Goal: Task Accomplishment & Management: Complete application form

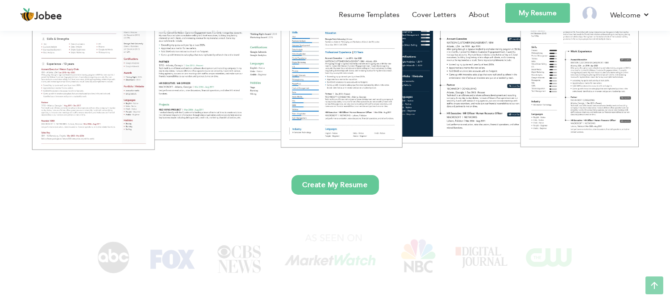
scroll to position [197, 0]
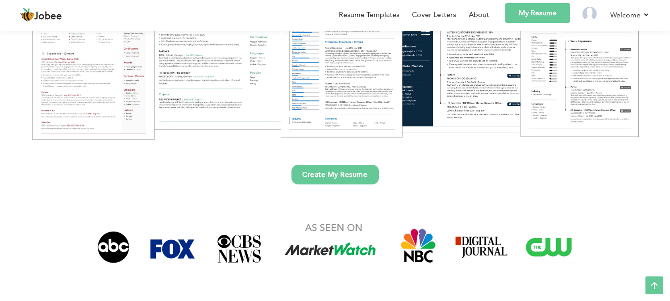
click at [540, 17] on link "My Resume" at bounding box center [537, 13] width 65 height 20
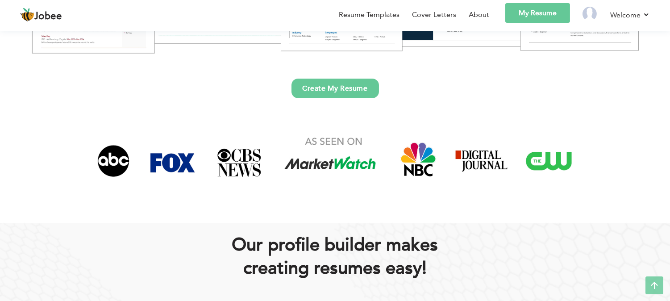
scroll to position [320, 0]
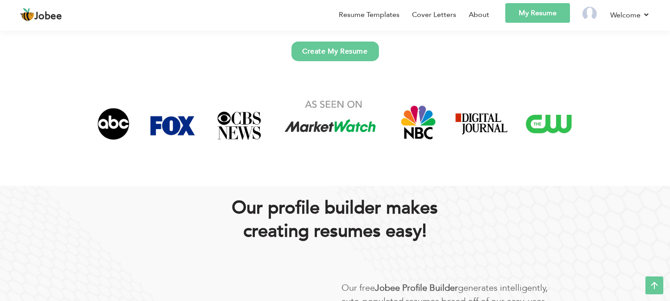
click at [305, 47] on link "Create My Resume" at bounding box center [334, 52] width 87 height 20
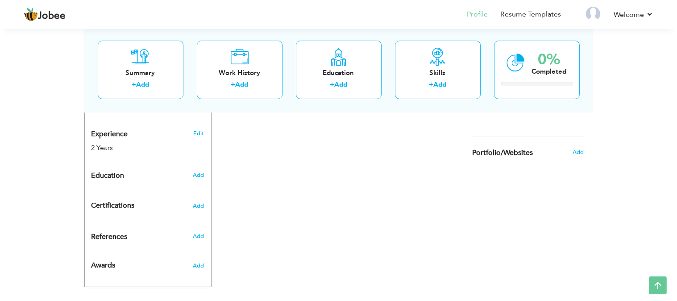
scroll to position [336, 0]
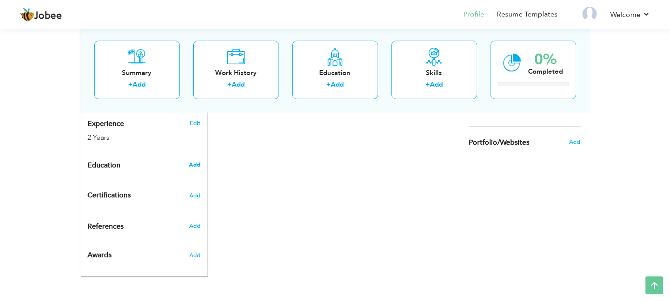
click at [197, 169] on span "Add" at bounding box center [195, 165] width 12 height 8
radio input "true"
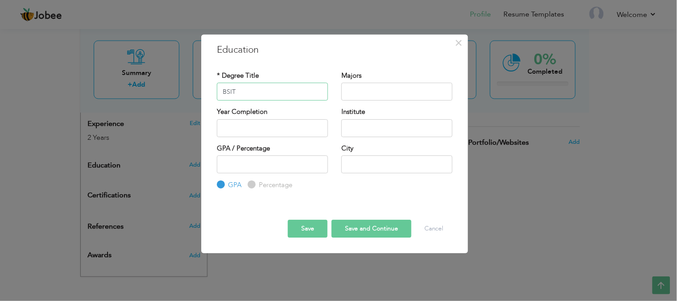
type input "BSIT"
click at [360, 91] on input "text" at bounding box center [396, 92] width 111 height 18
type input "2025"
click at [237, 129] on input "2025" at bounding box center [272, 128] width 111 height 18
click at [363, 126] on input "text" at bounding box center [396, 128] width 111 height 18
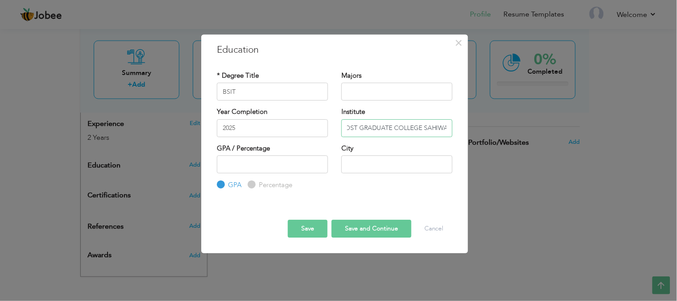
scroll to position [0, 28]
type input "GOVT POST GRADUATE COLLEGE SAHIWAL"
click at [259, 168] on input "number" at bounding box center [272, 164] width 111 height 18
type input "4.8"
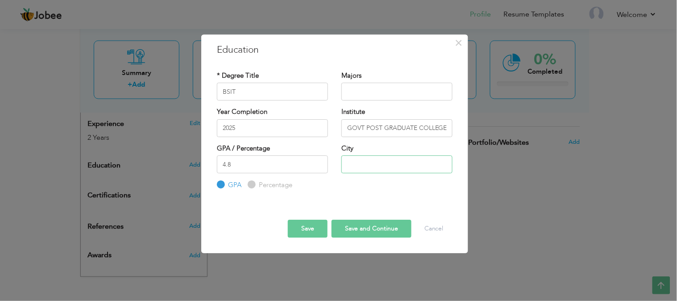
click at [363, 167] on input "text" at bounding box center [396, 164] width 111 height 18
type input "Sahiwal"
click at [368, 229] on button "Save and Continue" at bounding box center [372, 229] width 80 height 18
click at [245, 164] on input "4.8" at bounding box center [272, 164] width 111 height 18
type input "4"
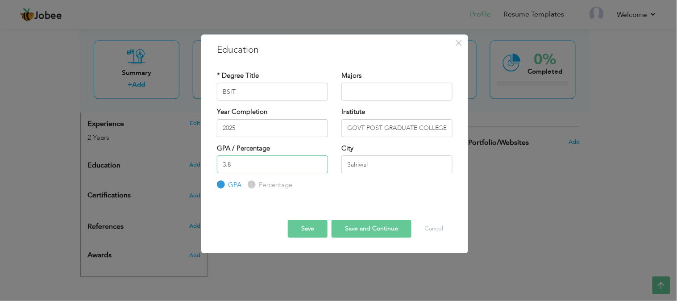
type input "3.8"
click at [355, 233] on button "Save and Continue" at bounding box center [372, 229] width 80 height 18
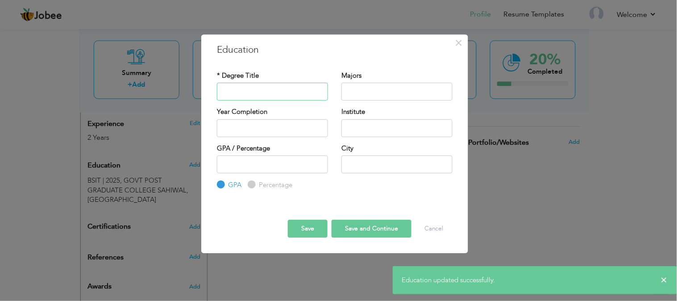
click at [253, 91] on input "text" at bounding box center [272, 92] width 111 height 18
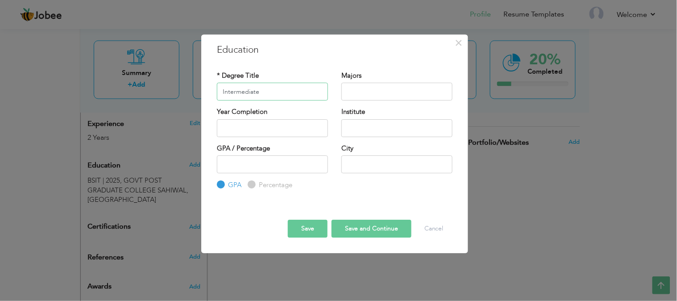
type input "Intermediate"
click at [264, 126] on input "text" at bounding box center [272, 128] width 111 height 18
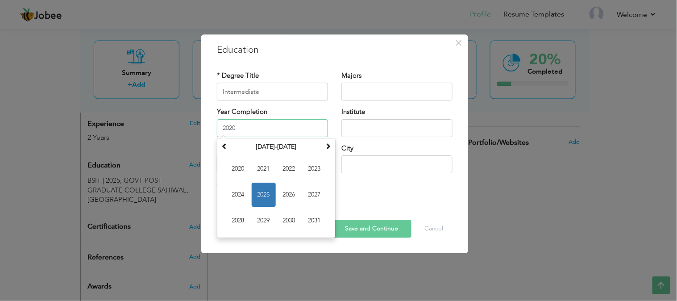
type input "2020"
click at [360, 124] on input "text" at bounding box center [396, 128] width 111 height 18
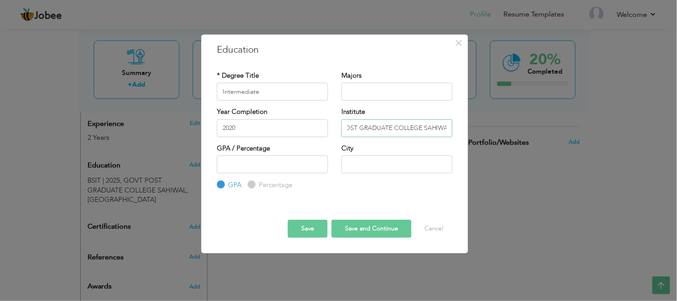
scroll to position [0, 28]
type input "GOVT POST GRADUATE COLLEGE SAHIWAL"
click at [234, 170] on input "number" at bounding box center [272, 164] width 111 height 18
click at [395, 158] on input "text" at bounding box center [396, 164] width 111 height 18
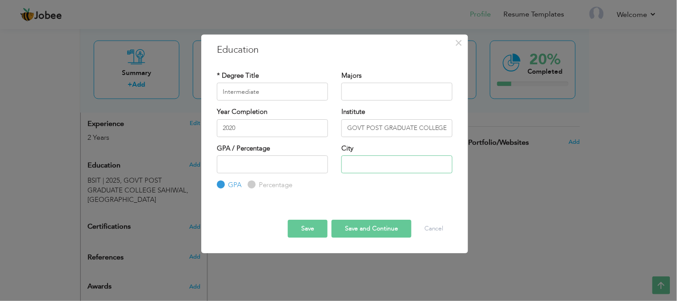
type input "Sahiwal"
click at [382, 224] on button "Save and Continue" at bounding box center [372, 229] width 80 height 18
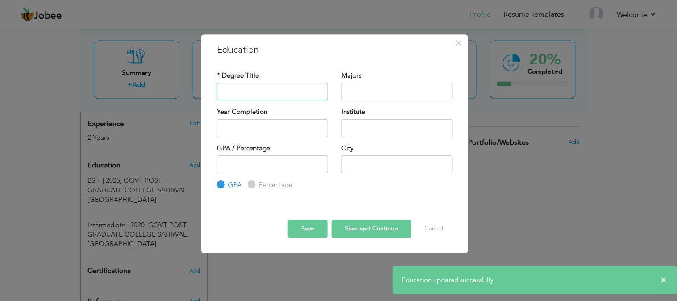
click at [256, 94] on input "text" at bounding box center [272, 92] width 111 height 18
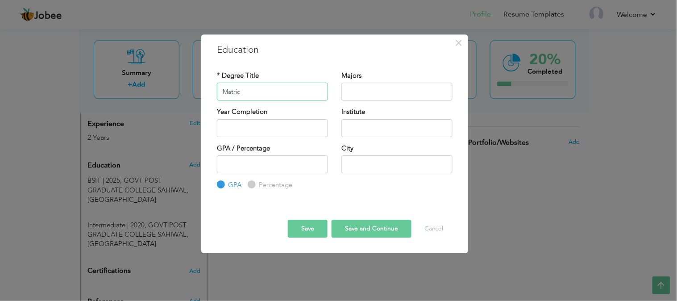
type input "Matric"
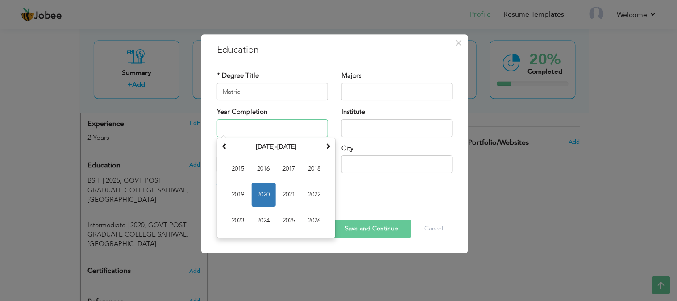
click at [261, 126] on input "text" at bounding box center [272, 128] width 111 height 18
type input "2018"
click at [353, 128] on input "text" at bounding box center [396, 128] width 111 height 18
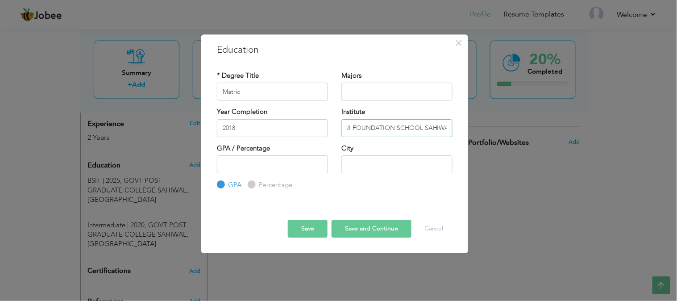
scroll to position [0, 16]
type input "FAUJI FOUNDATION SCHOOL SAHIWAL"
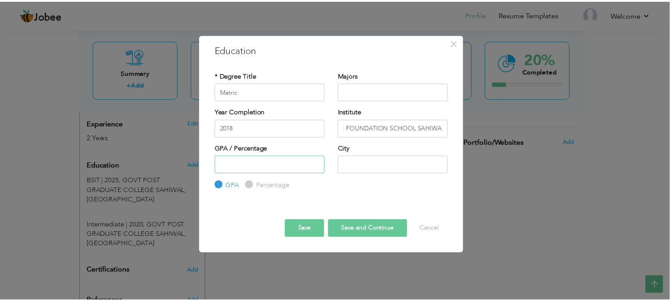
scroll to position [0, 0]
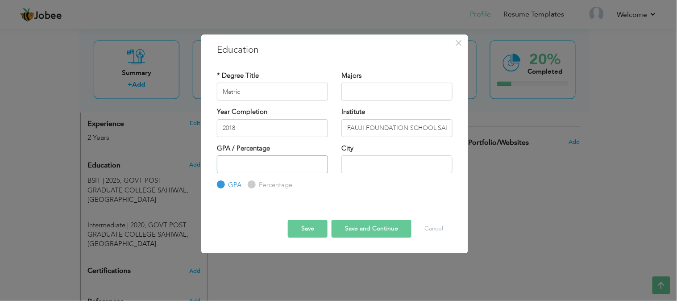
click at [299, 167] on input "number" at bounding box center [272, 164] width 111 height 18
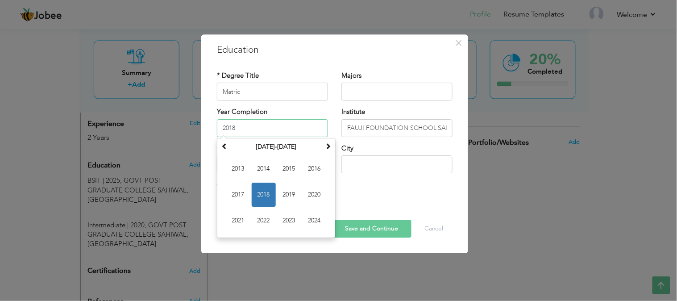
click at [245, 125] on input "2018" at bounding box center [272, 128] width 111 height 18
type input "2016"
click at [312, 105] on div "* Degree Title Matric" at bounding box center [272, 89] width 125 height 36
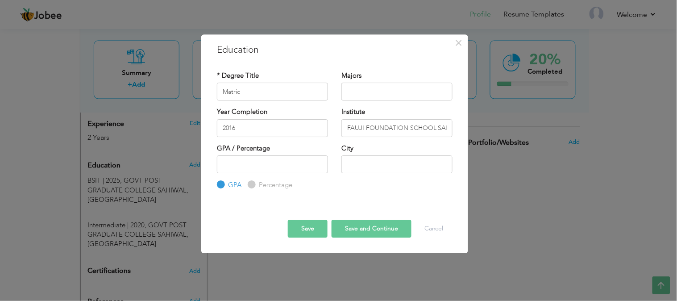
click at [353, 228] on button "Save and Continue" at bounding box center [372, 229] width 80 height 18
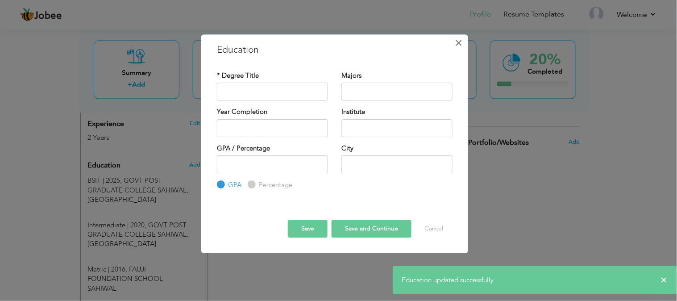
click at [461, 41] on span "×" at bounding box center [459, 43] width 8 height 16
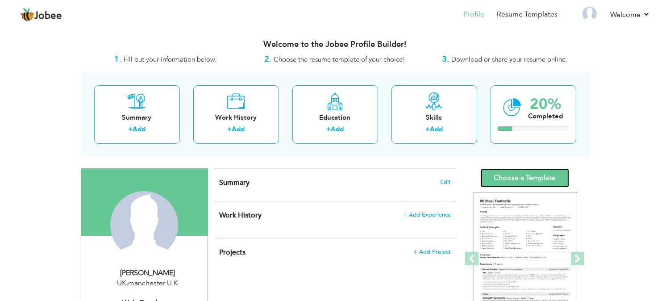
click at [520, 175] on link "Choose a Template" at bounding box center [525, 177] width 88 height 19
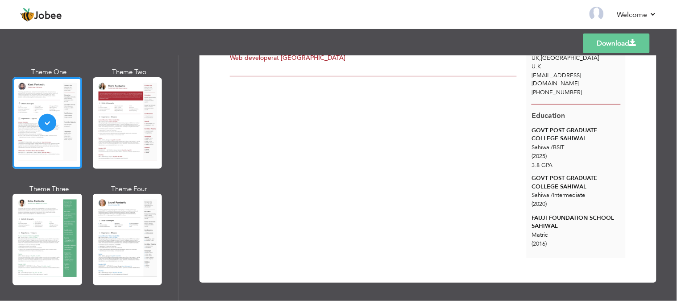
scroll to position [38, 0]
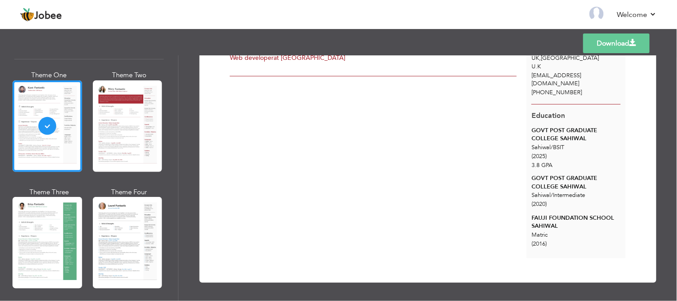
click at [11, 232] on div "Professional Themes Theme One Theme Two Theme Three Theme Six" at bounding box center [89, 177] width 178 height 245
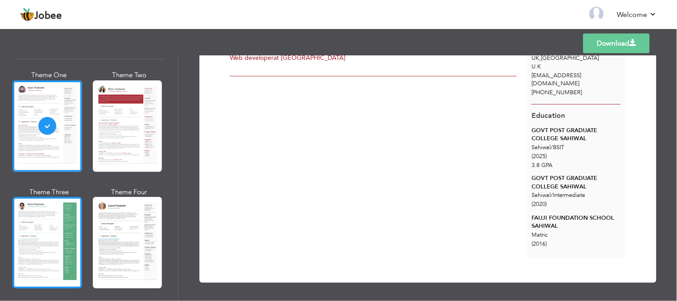
click at [36, 228] on div at bounding box center [47, 242] width 70 height 91
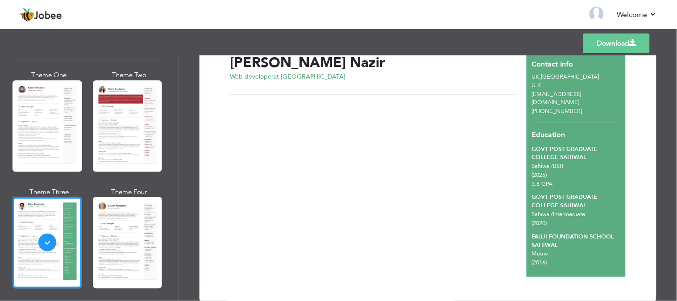
scroll to position [0, 0]
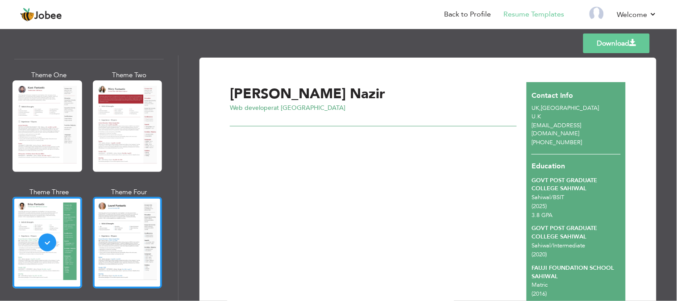
click at [128, 221] on div at bounding box center [128, 242] width 70 height 91
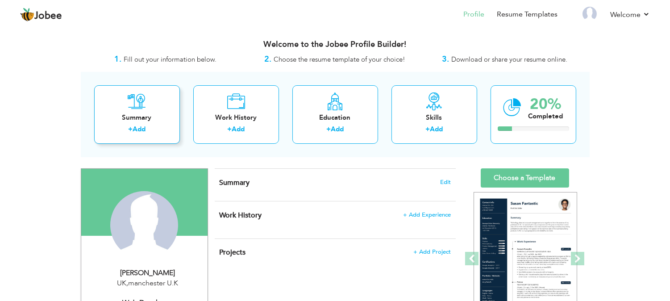
click at [129, 112] on div "Summary + Add" at bounding box center [137, 114] width 86 height 58
